Goal: Transaction & Acquisition: Download file/media

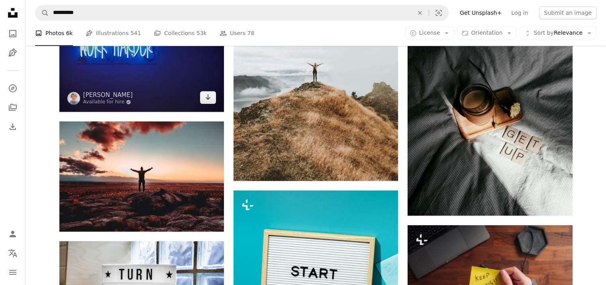
scroll to position [837, 0]
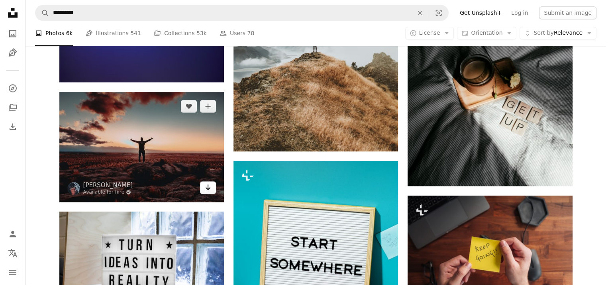
click at [206, 189] on icon "Arrow pointing down" at bounding box center [208, 187] width 6 height 10
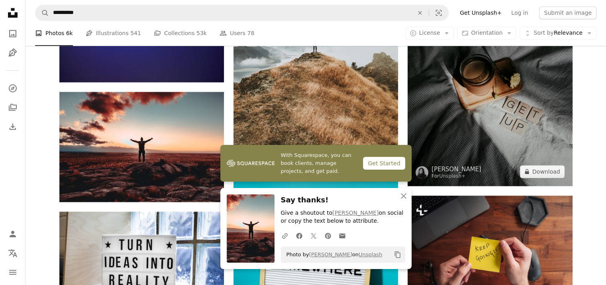
click at [512, 134] on img at bounding box center [490, 62] width 165 height 247
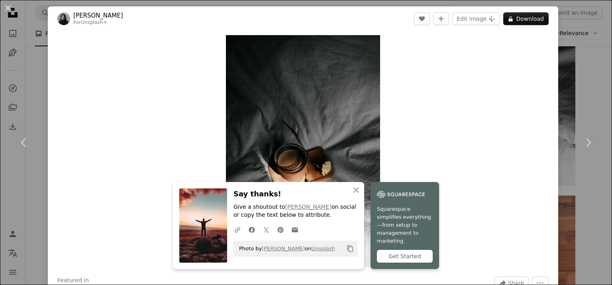
click at [568, 103] on div "An X shape Chevron left Chevron right An X shape Close Say thanks! Give a shout…" at bounding box center [306, 142] width 612 height 285
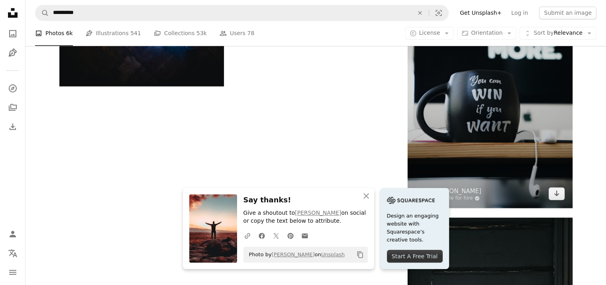
scroll to position [1196, 0]
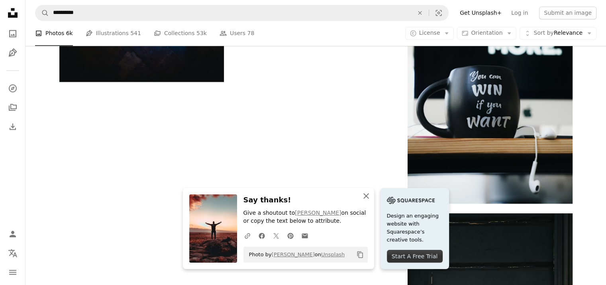
click at [368, 195] on icon "An X shape" at bounding box center [367, 196] width 10 height 10
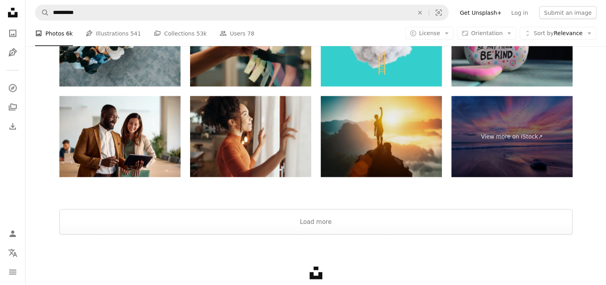
scroll to position [1749, 0]
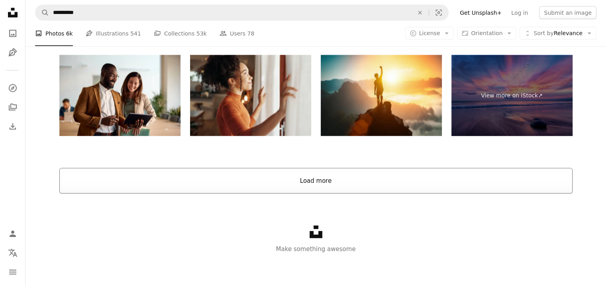
click at [380, 177] on button "Load more" at bounding box center [316, 181] width 514 height 26
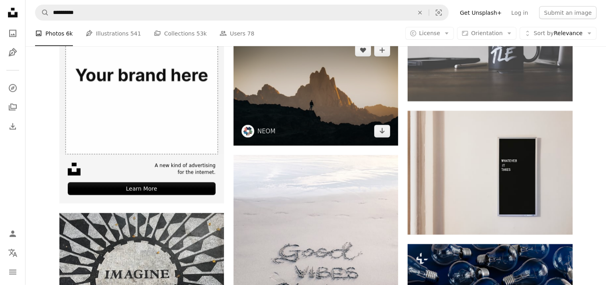
scroll to position [1679, 0]
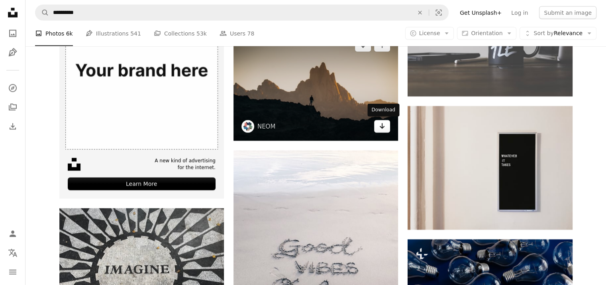
click at [387, 124] on link "Arrow pointing down" at bounding box center [382, 126] width 16 height 13
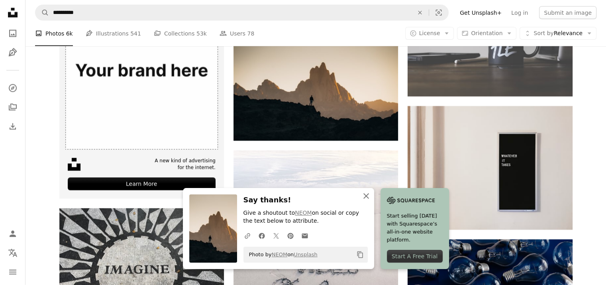
click at [364, 197] on icon "button" at bounding box center [367, 196] width 6 height 6
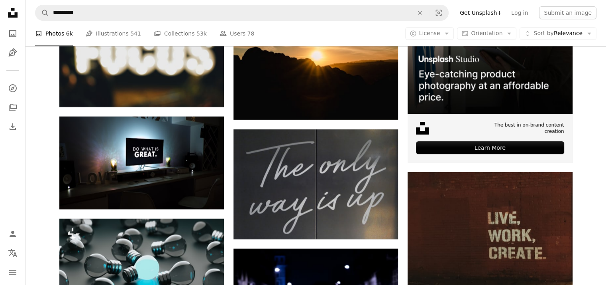
scroll to position [3353, 0]
